Goal: Information Seeking & Learning: Learn about a topic

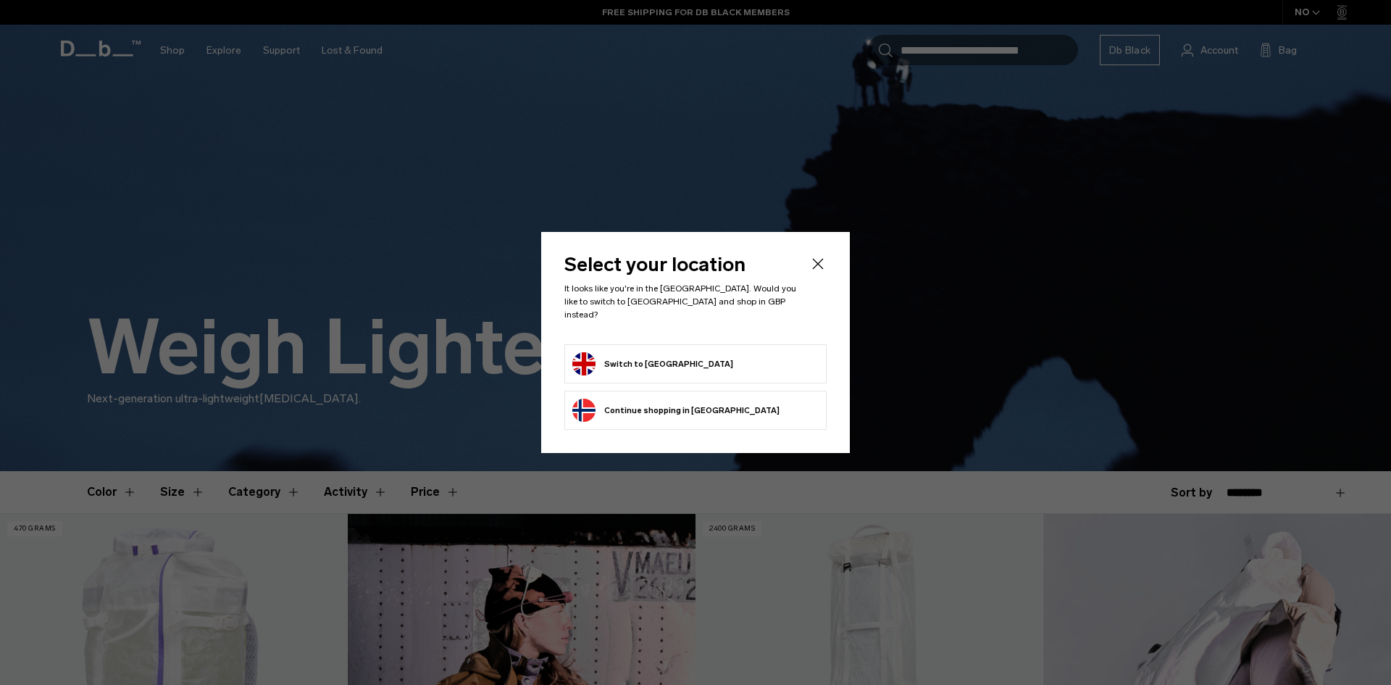
click at [669, 365] on button "Switch to United Kingdom" at bounding box center [652, 363] width 161 height 23
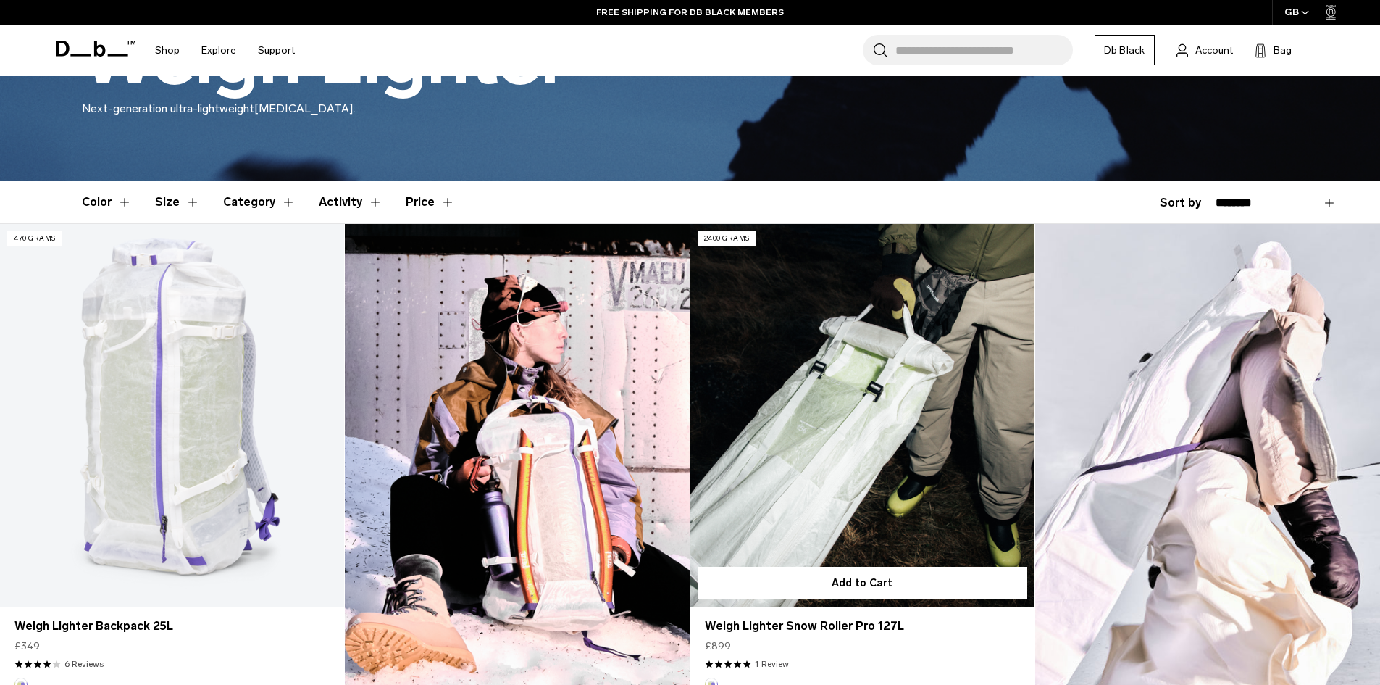
scroll to position [362, 0]
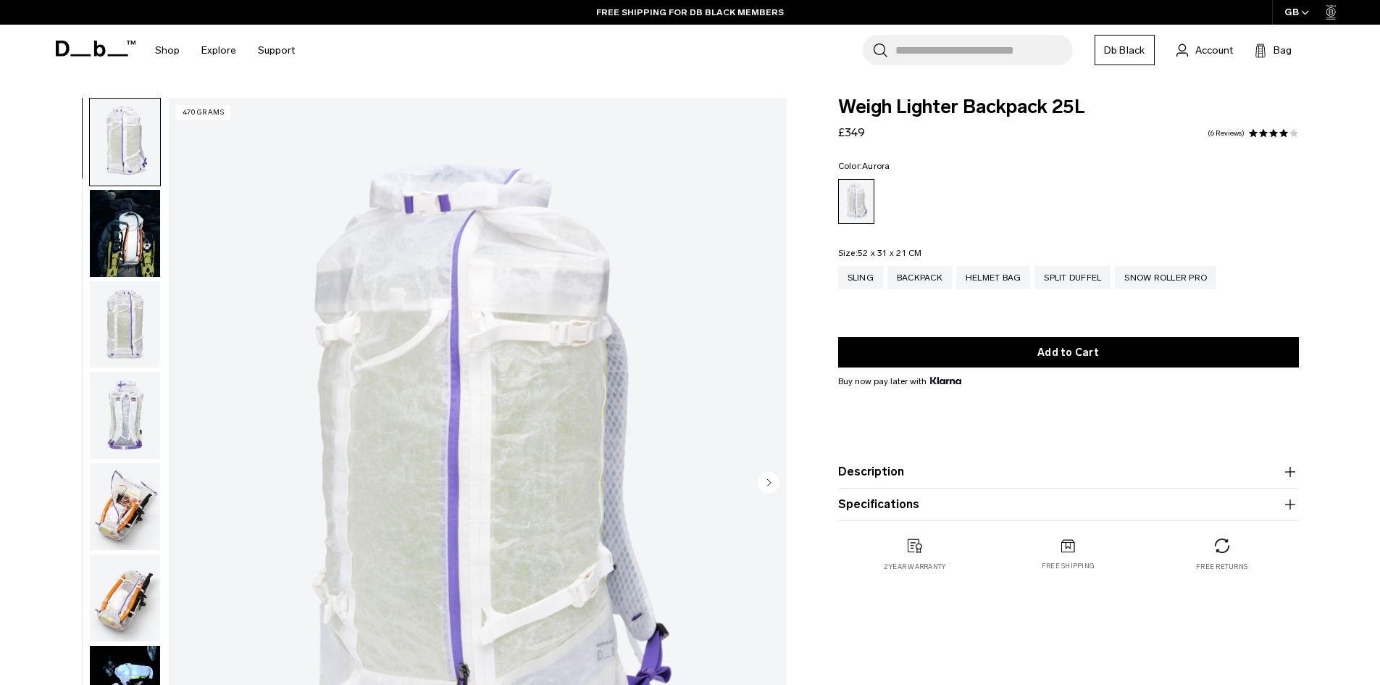
click at [982, 470] on button "Description" at bounding box center [1068, 471] width 461 height 17
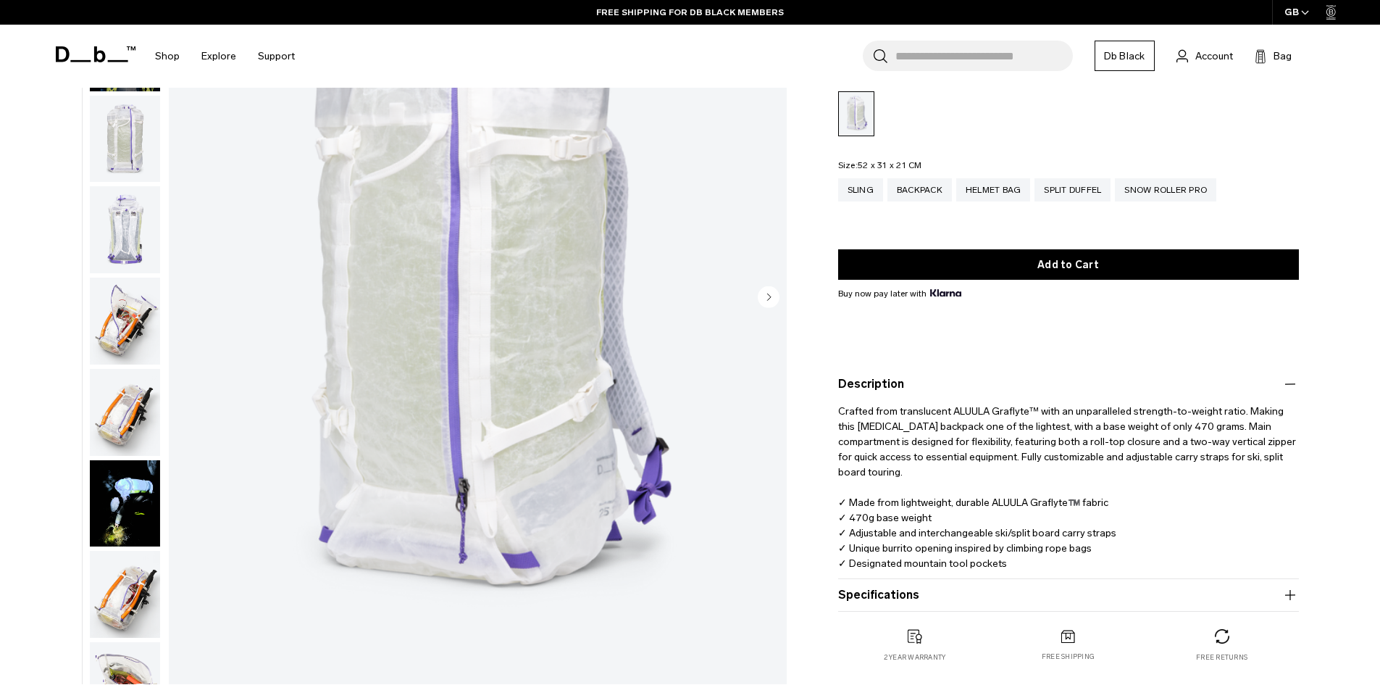
scroll to position [145, 0]
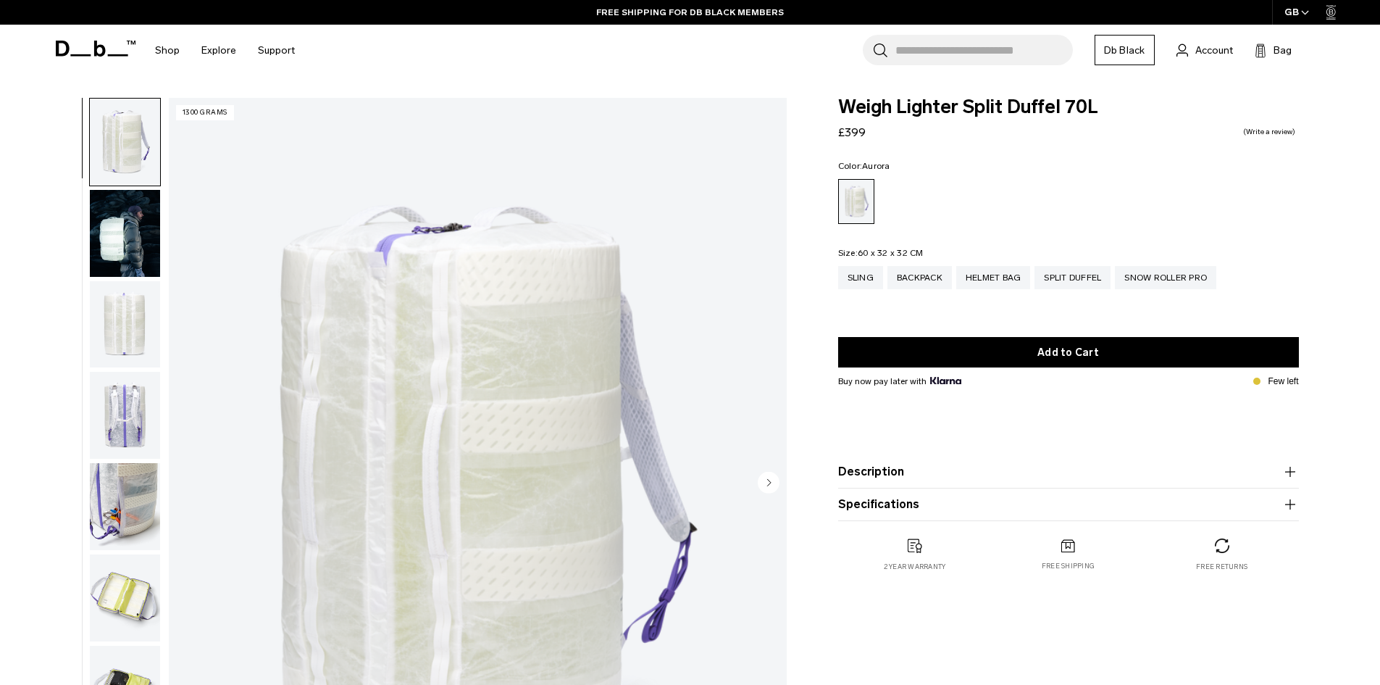
click at [907, 482] on product-accordion "Description Made from lightweight and exceptionally strong ALUULA Graflyte™, th…" at bounding box center [1068, 472] width 461 height 33
click at [957, 472] on button "Description" at bounding box center [1068, 471] width 461 height 17
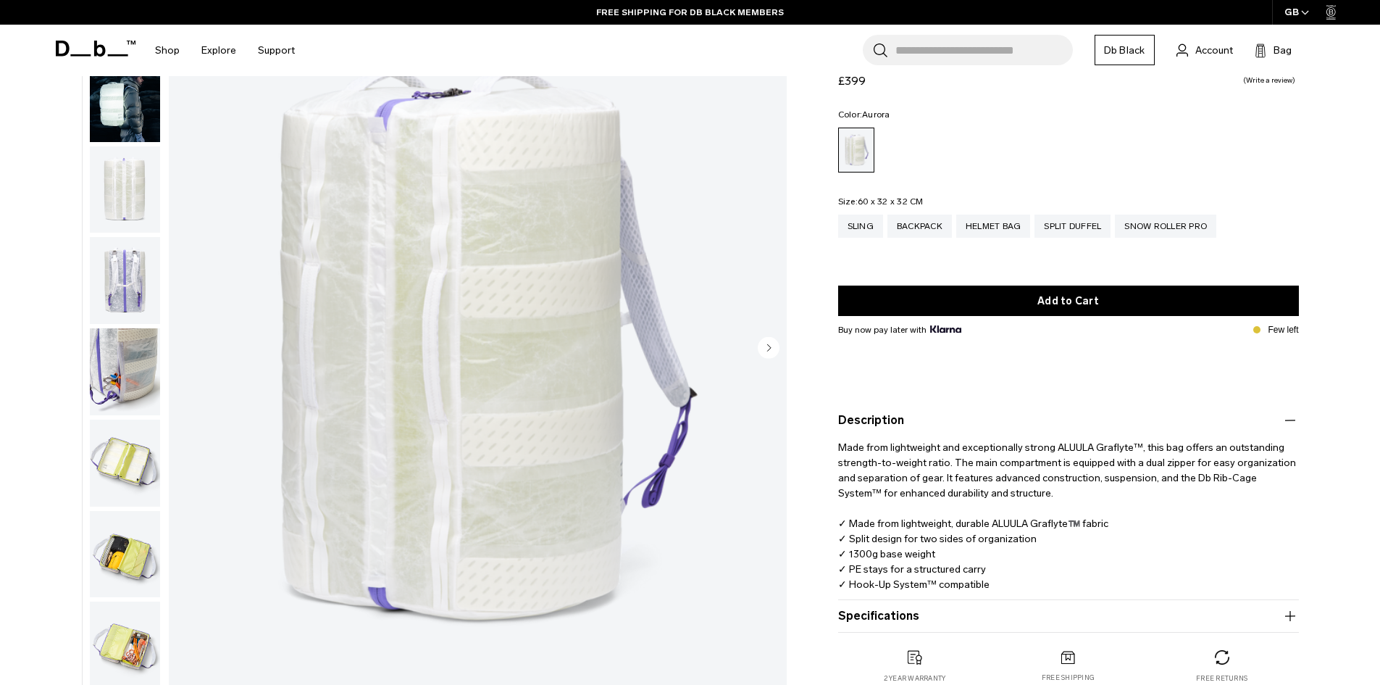
scroll to position [145, 0]
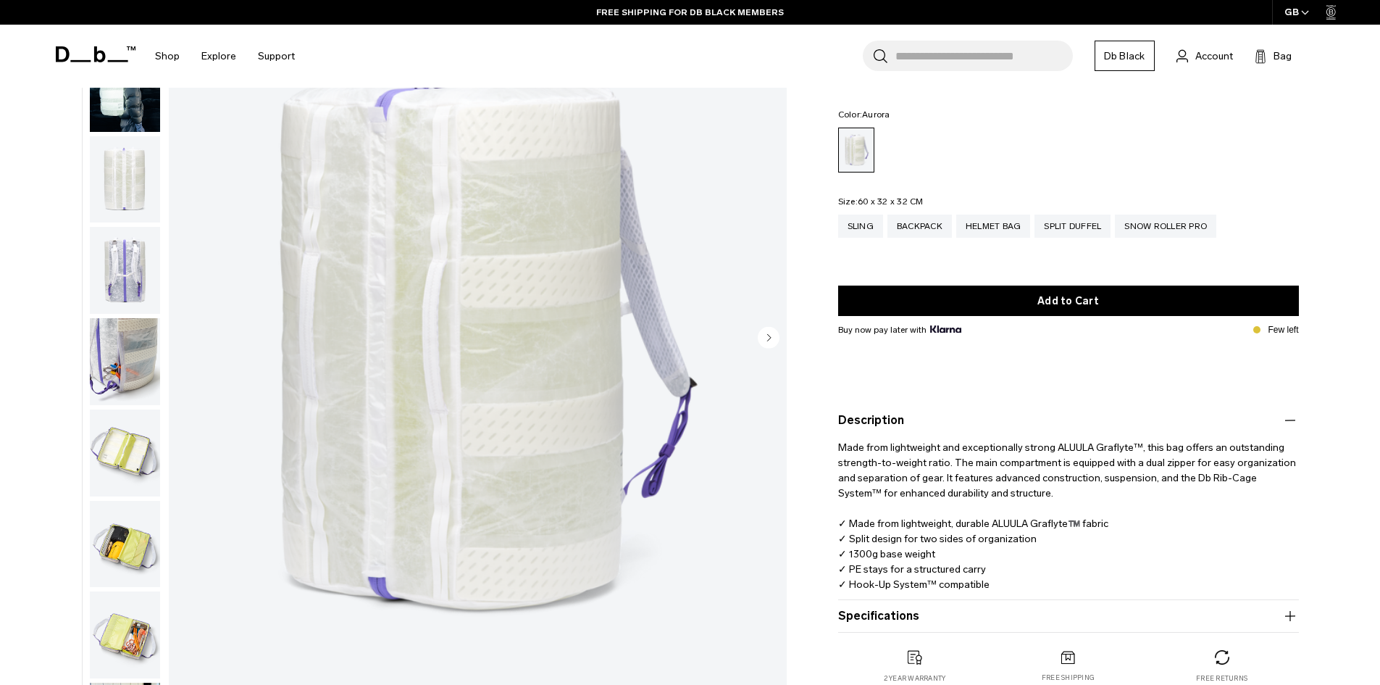
click at [953, 617] on button "Specifications" at bounding box center [1068, 615] width 461 height 17
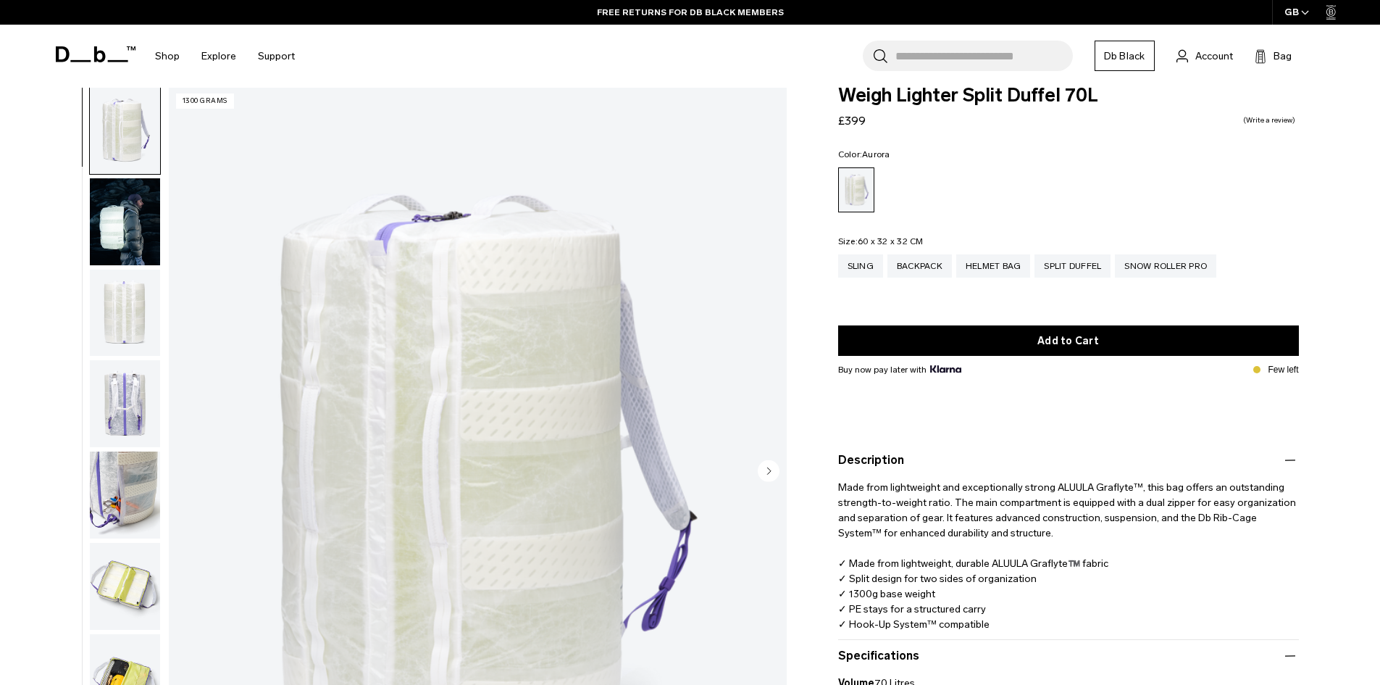
scroll to position [0, 0]
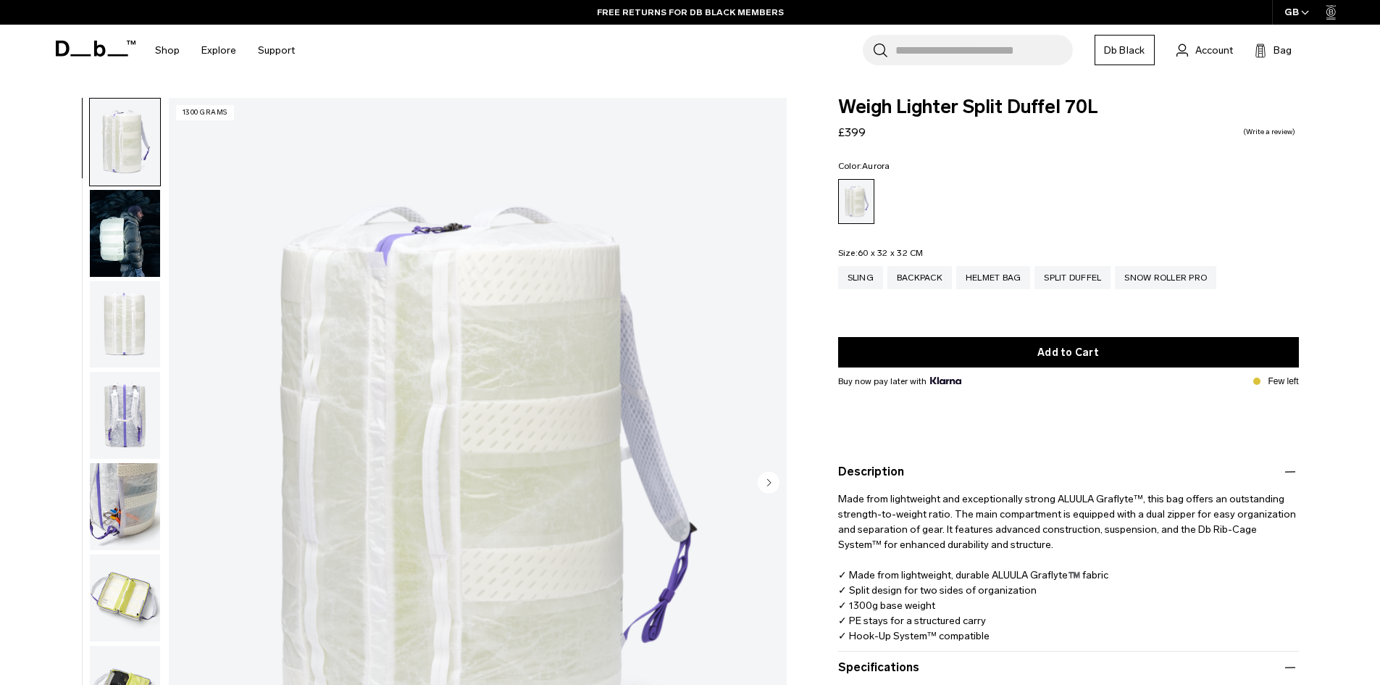
click at [120, 226] on img "button" at bounding box center [125, 233] width 70 height 87
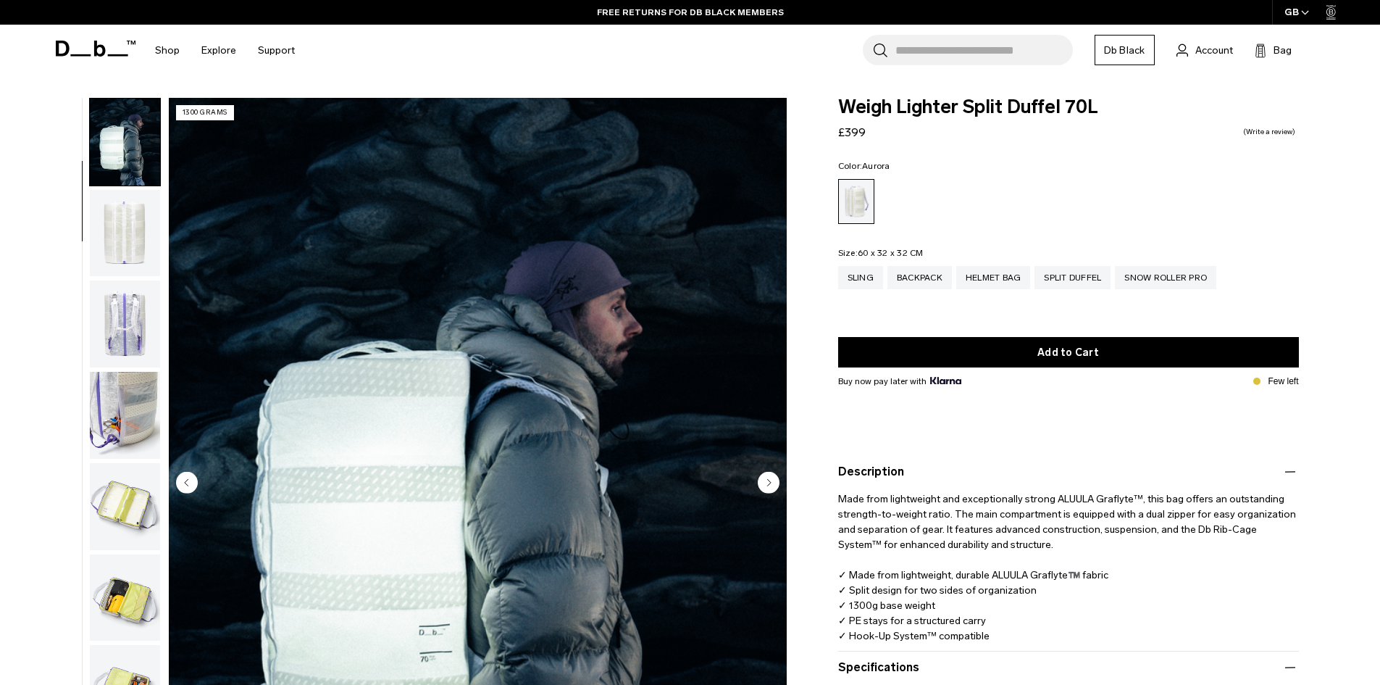
click at [138, 234] on img "button" at bounding box center [125, 233] width 70 height 87
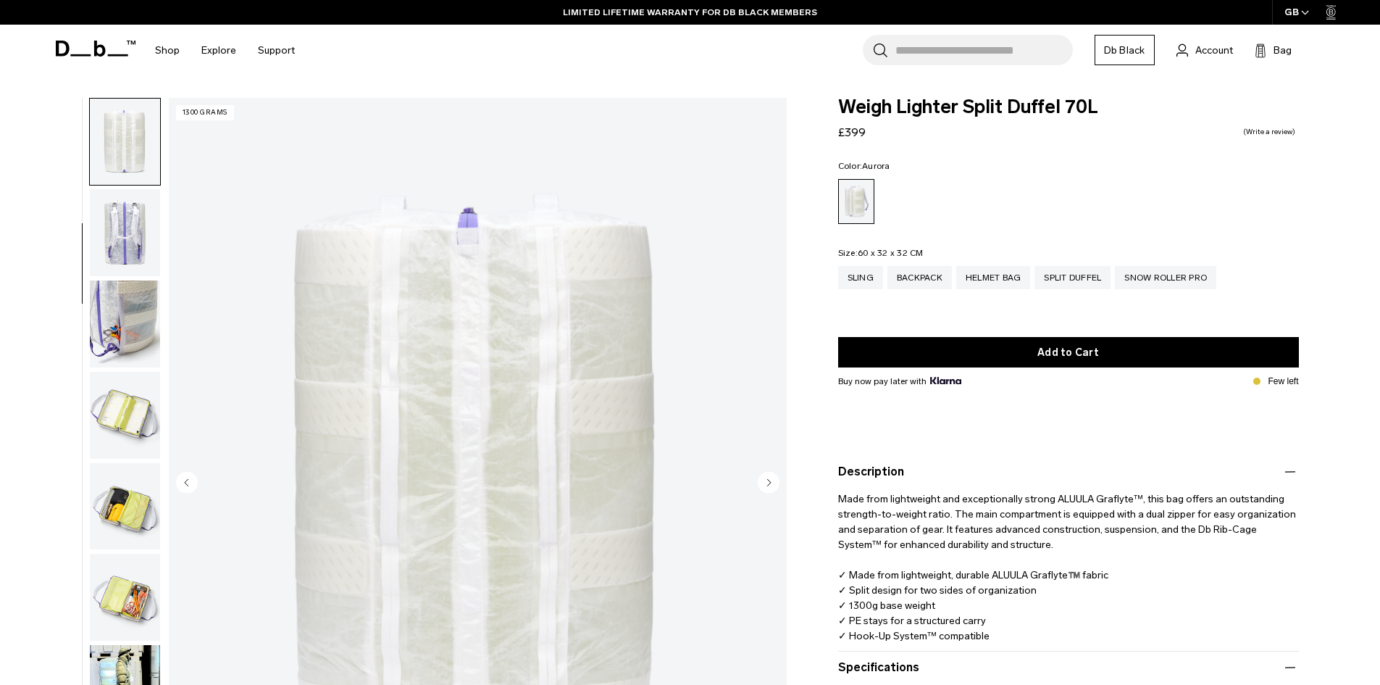
click at [138, 241] on img "button" at bounding box center [125, 232] width 70 height 87
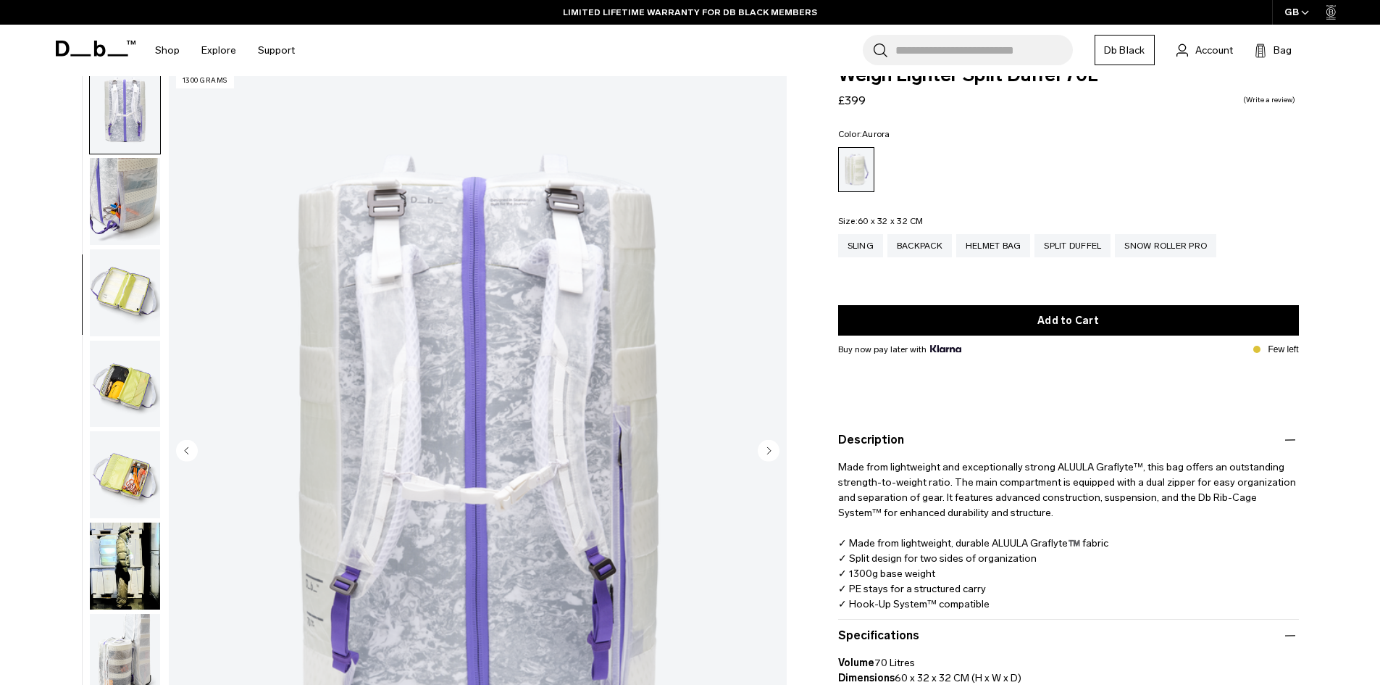
scroll to position [72, 0]
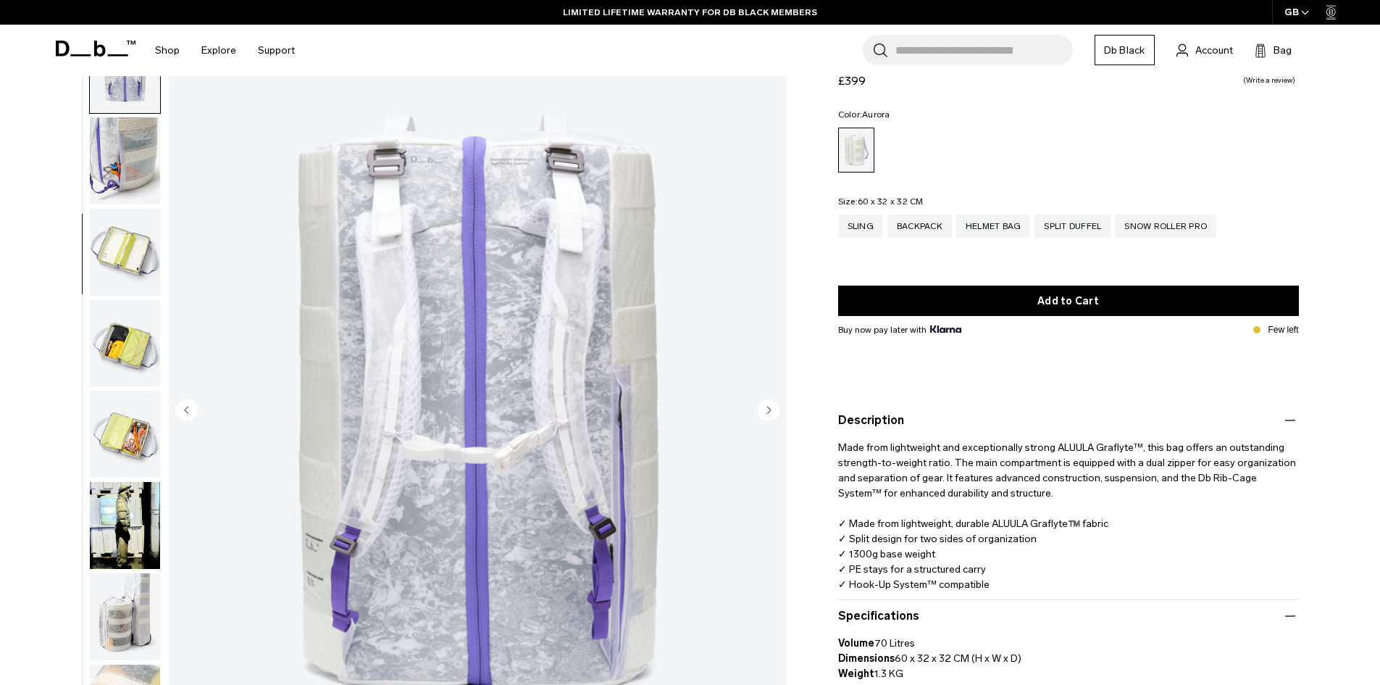
click at [133, 265] on img "button" at bounding box center [125, 252] width 70 height 87
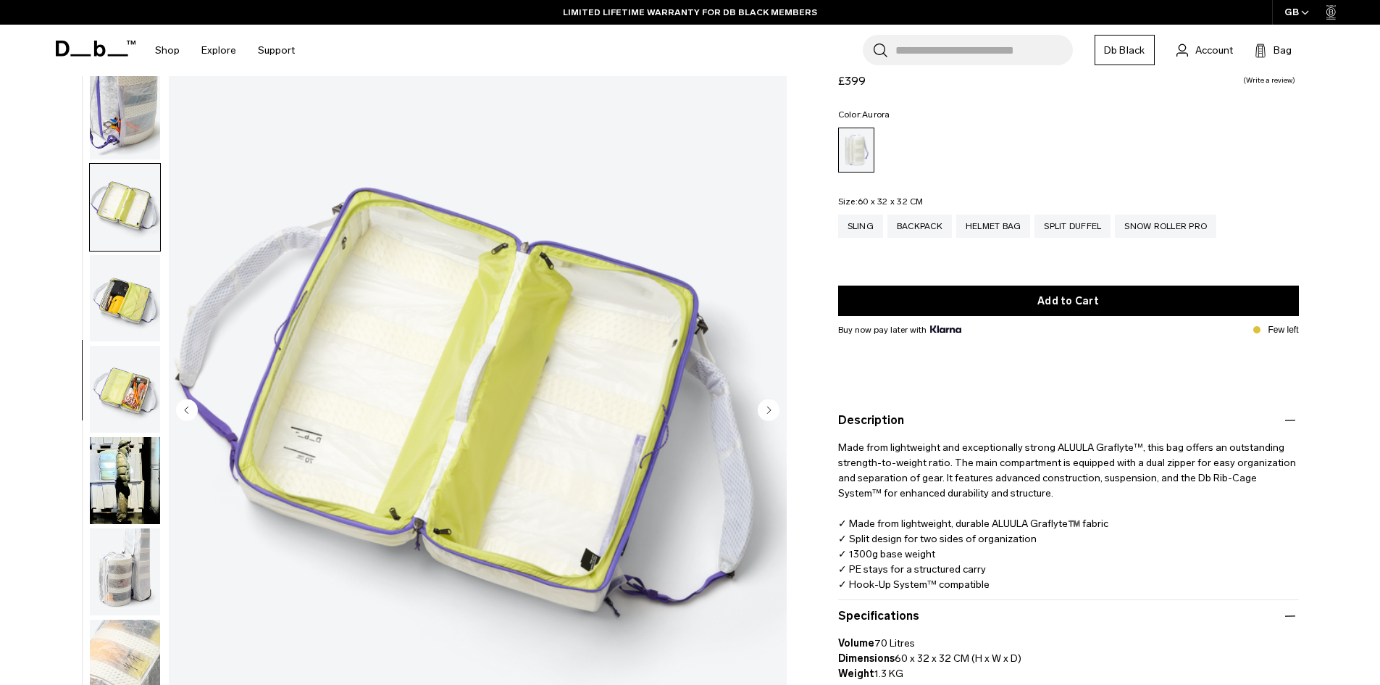
scroll to position [319, 0]
